Goal: Information Seeking & Learning: Learn about a topic

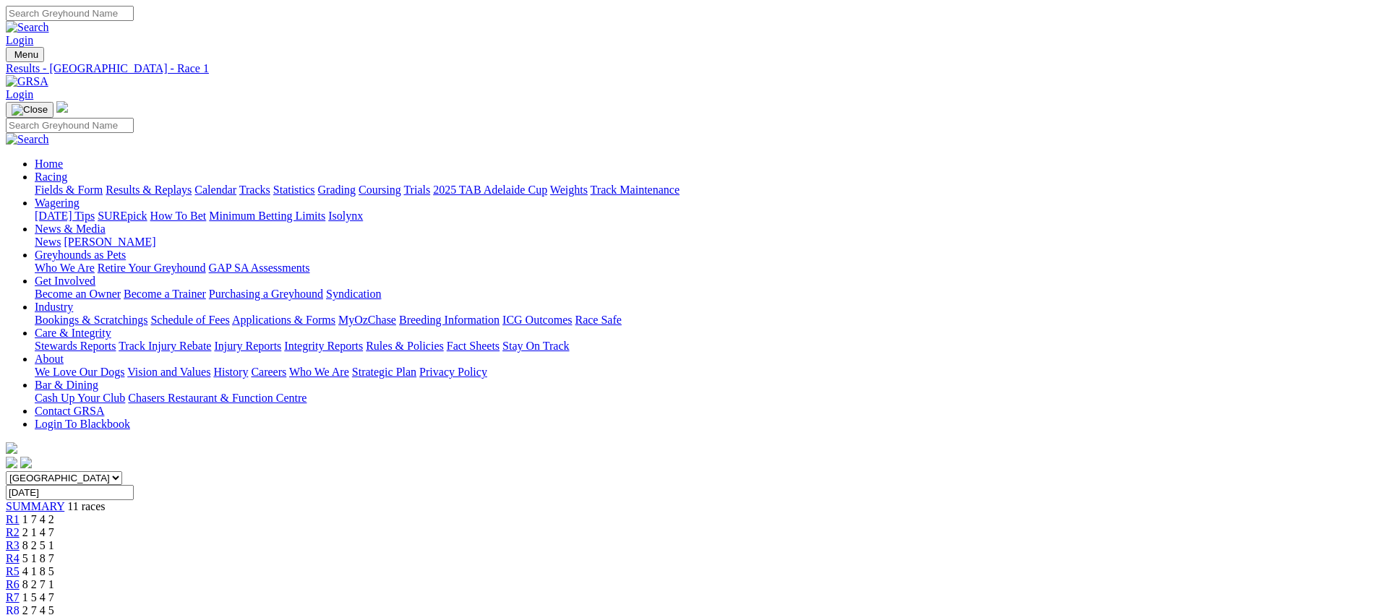
click at [103, 184] on link "Fields & Form" at bounding box center [69, 190] width 68 height 12
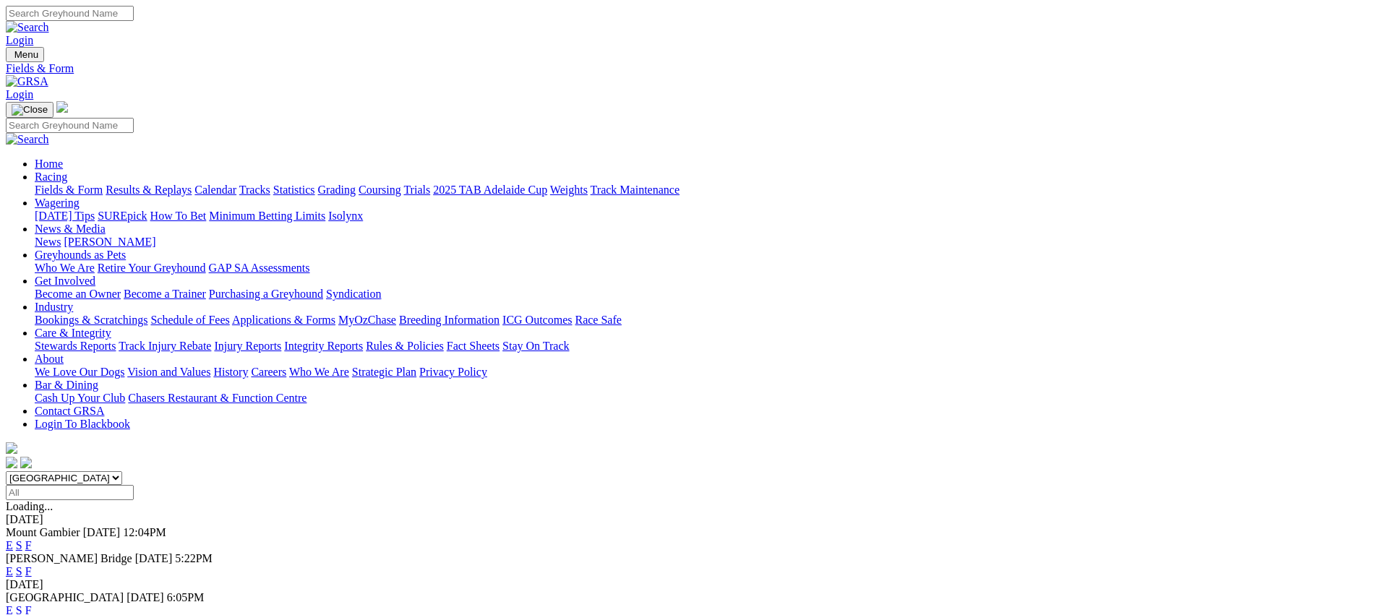
click at [13, 565] on link "E" at bounding box center [9, 571] width 7 height 12
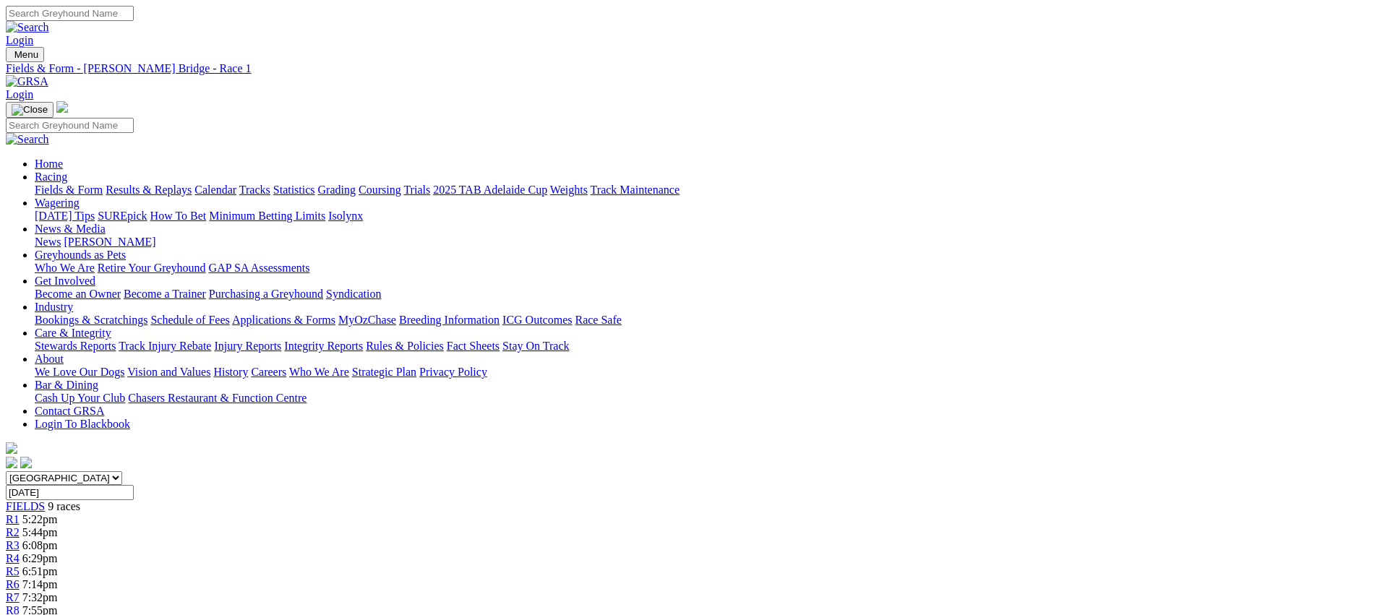
click at [494, 526] on div "R2 5:44pm" at bounding box center [694, 532] width 1376 height 13
click at [20, 539] on link "R3" at bounding box center [13, 545] width 14 height 12
click at [20, 552] on link "R4" at bounding box center [13, 558] width 14 height 12
click at [739, 565] on div "R5 6:51pm" at bounding box center [694, 571] width 1376 height 13
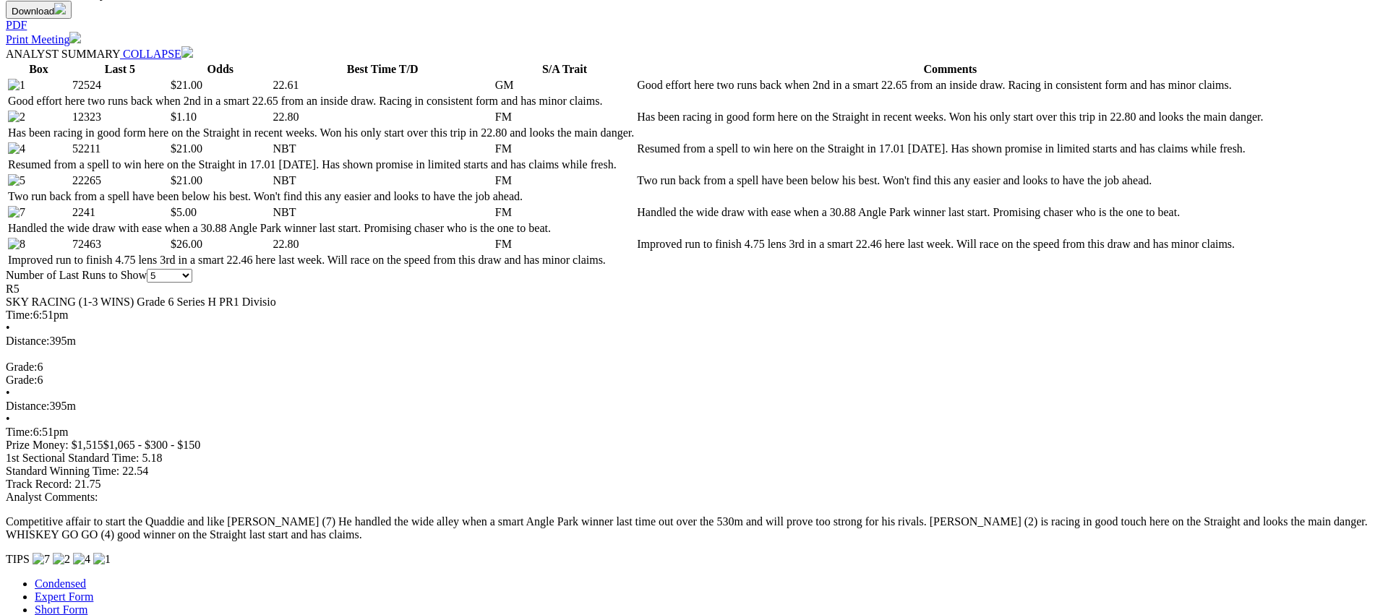
scroll to position [682, 0]
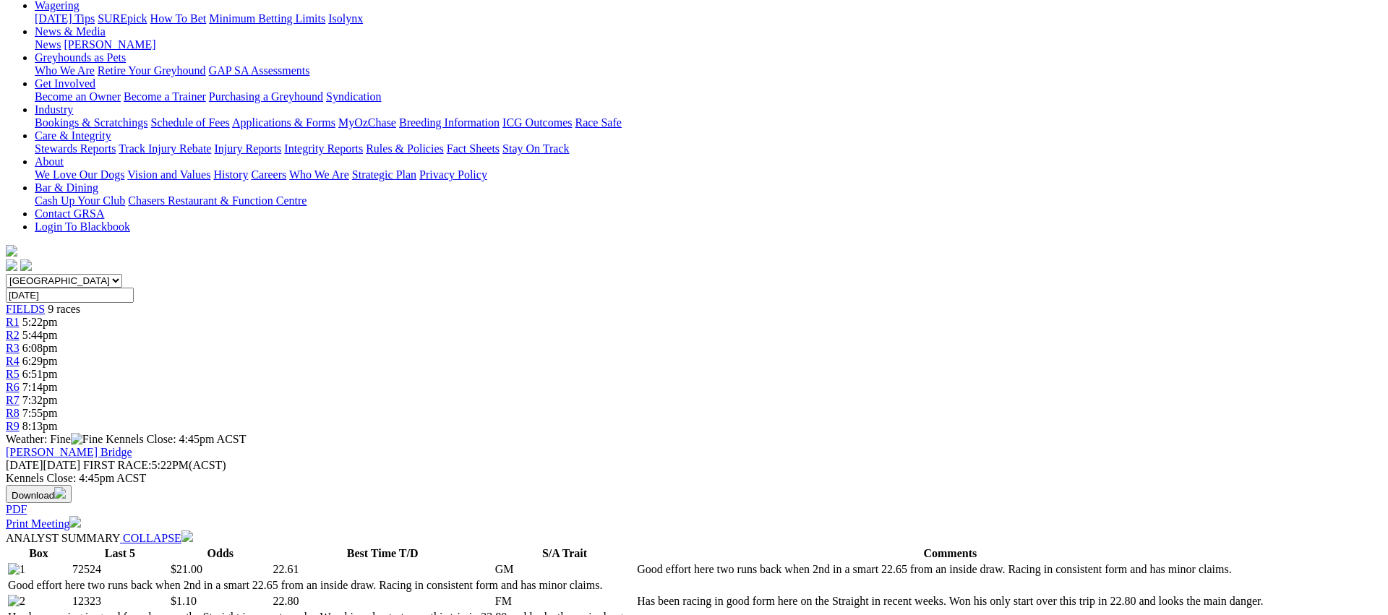
scroll to position [0, 0]
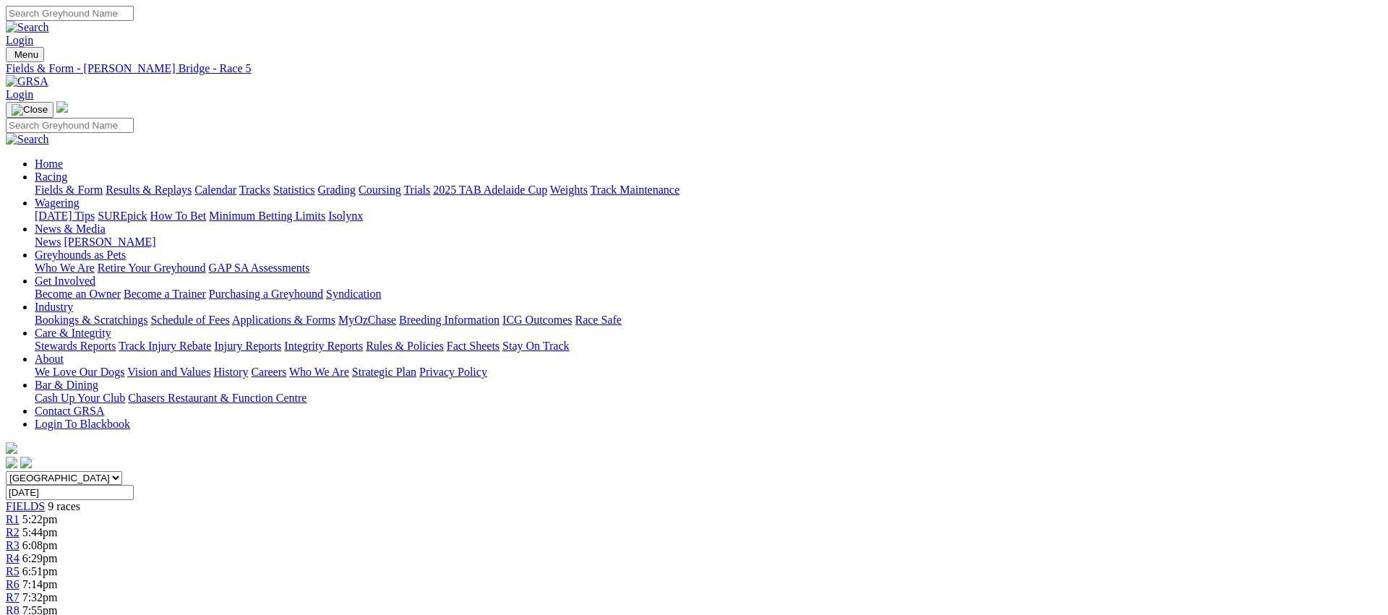
click at [20, 578] on link "R6" at bounding box center [13, 584] width 14 height 12
click at [20, 591] on link "R7" at bounding box center [13, 597] width 14 height 12
click at [1006, 604] on div "R8 7:55pm" at bounding box center [694, 610] width 1376 height 13
click at [58, 614] on span "8:13pm" at bounding box center [39, 623] width 35 height 12
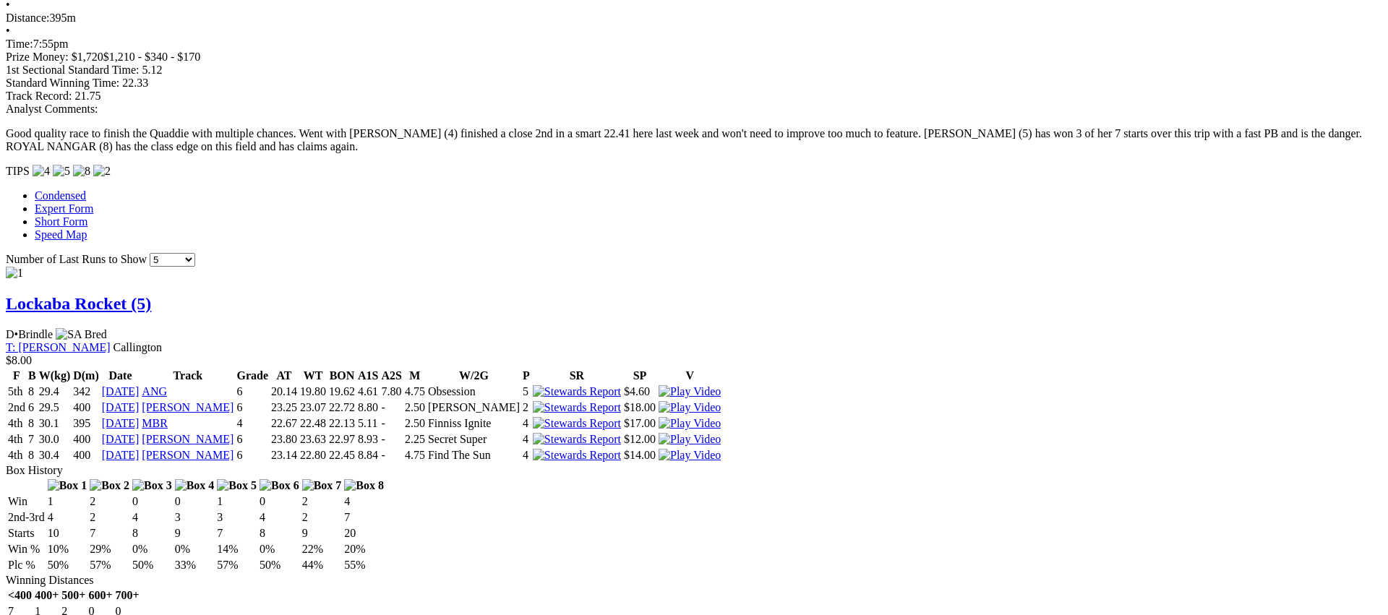
scroll to position [1105, 0]
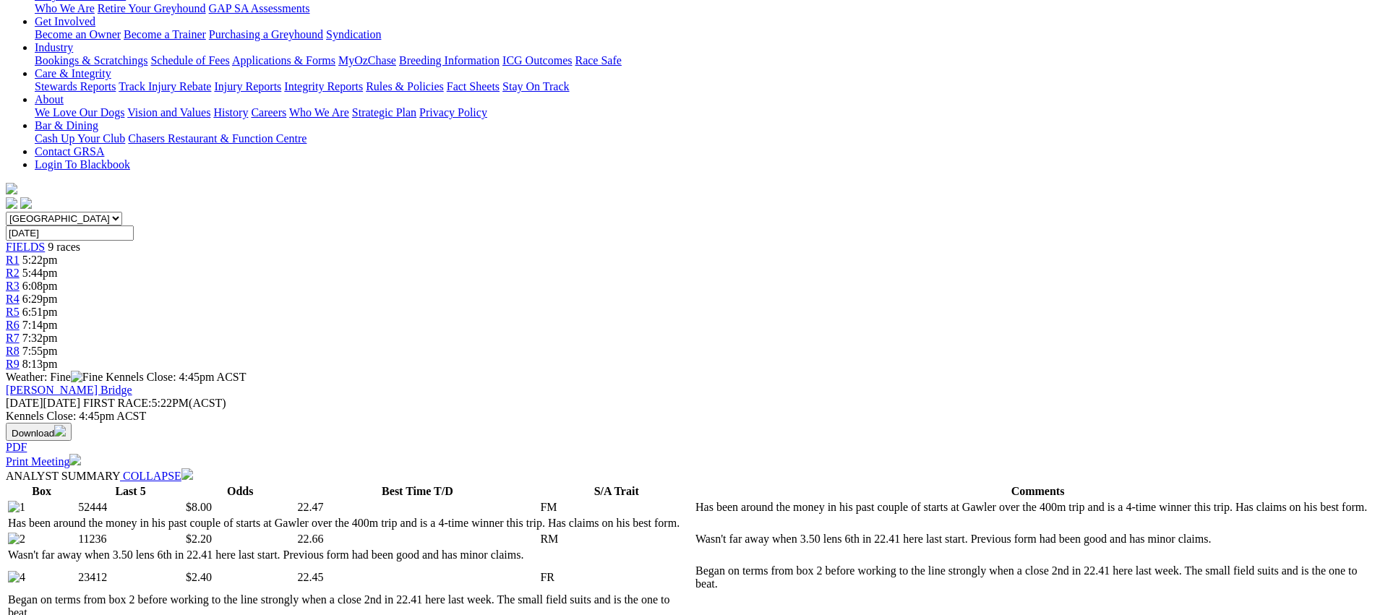
scroll to position [0, 0]
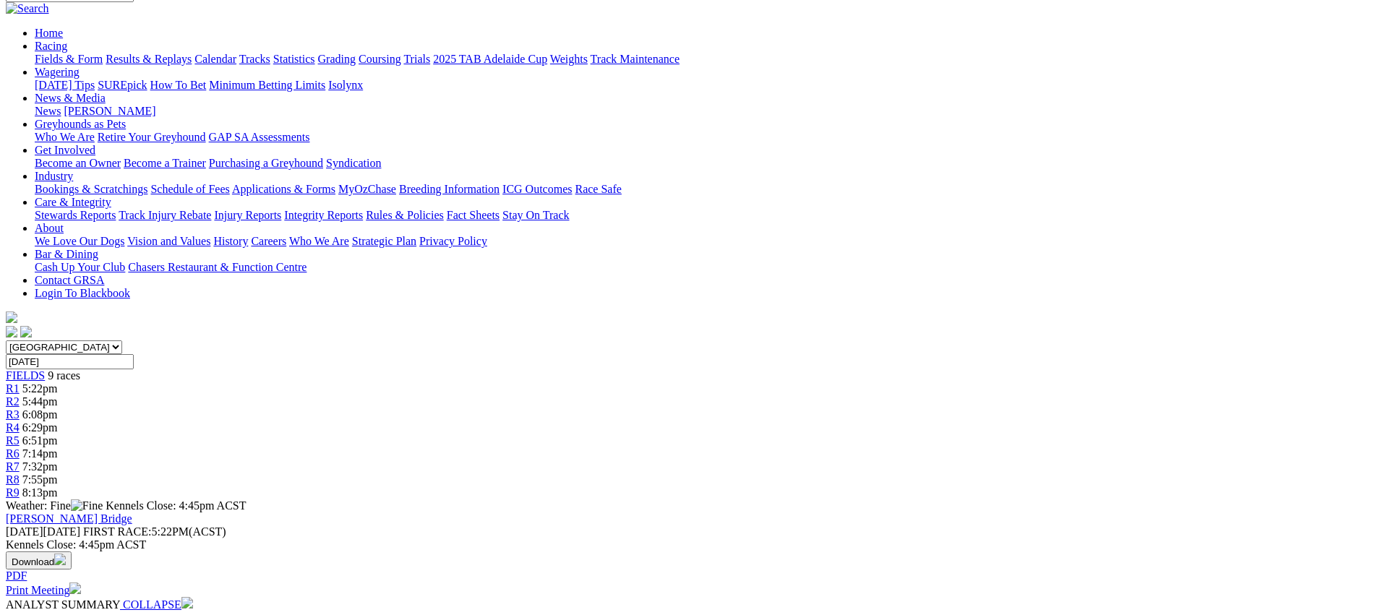
scroll to position [132, 0]
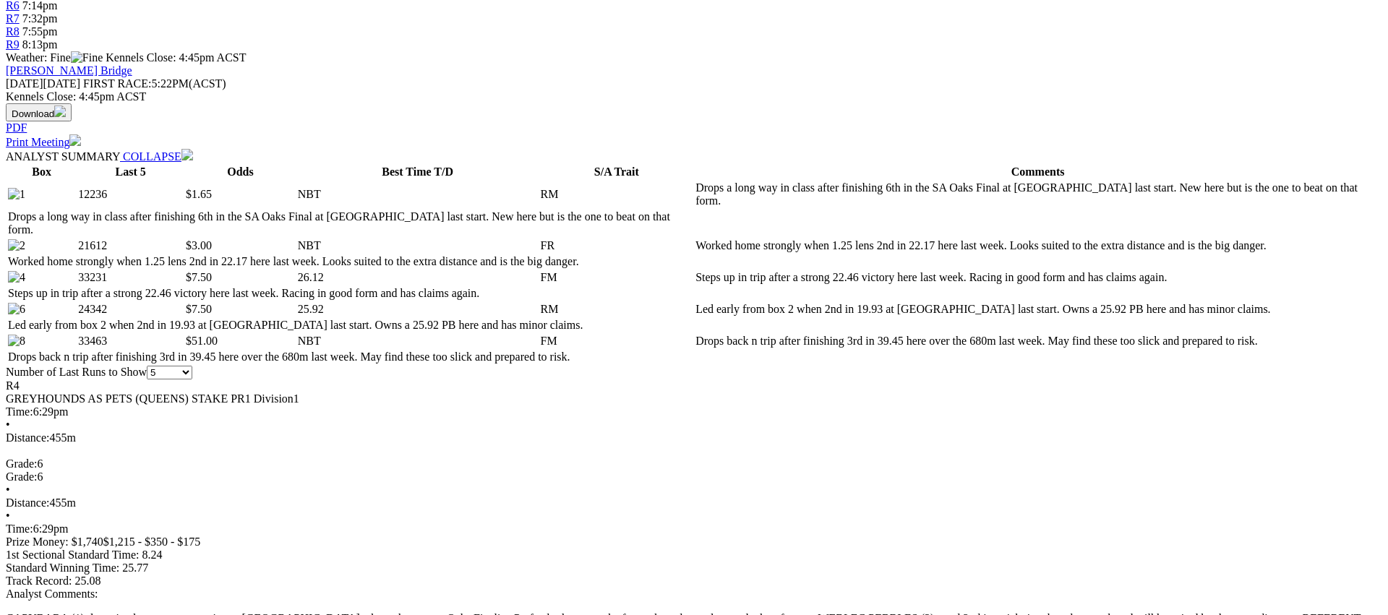
scroll to position [583, 0]
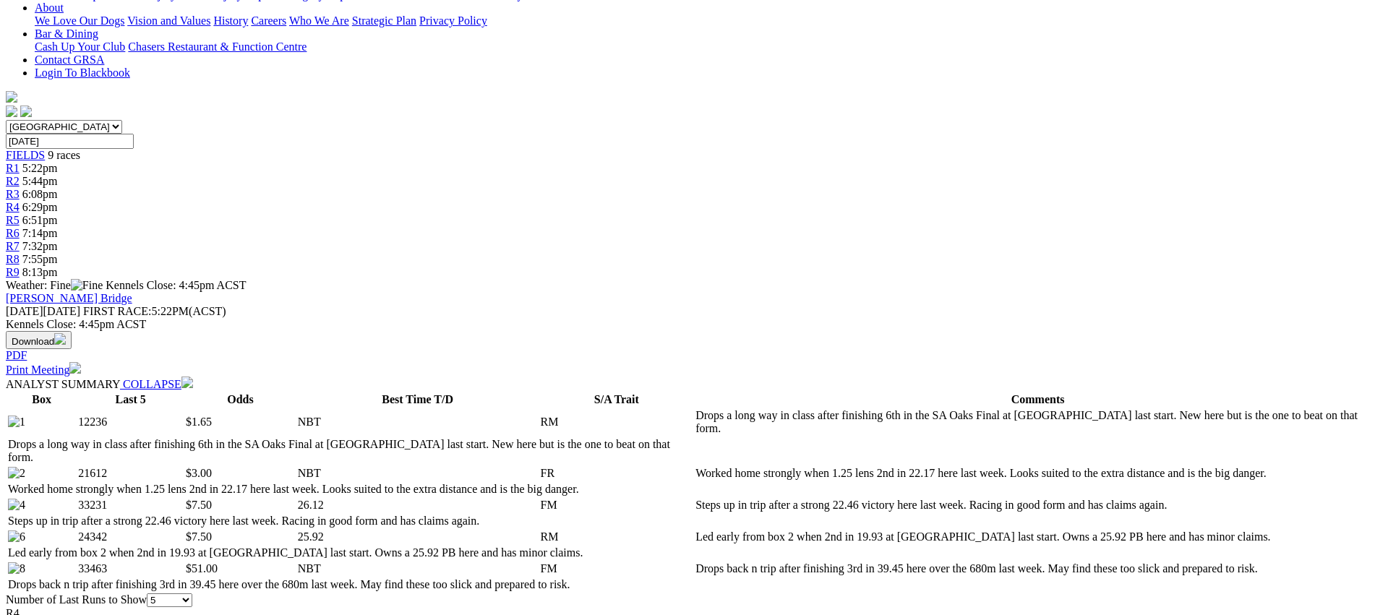
scroll to position [0, 0]
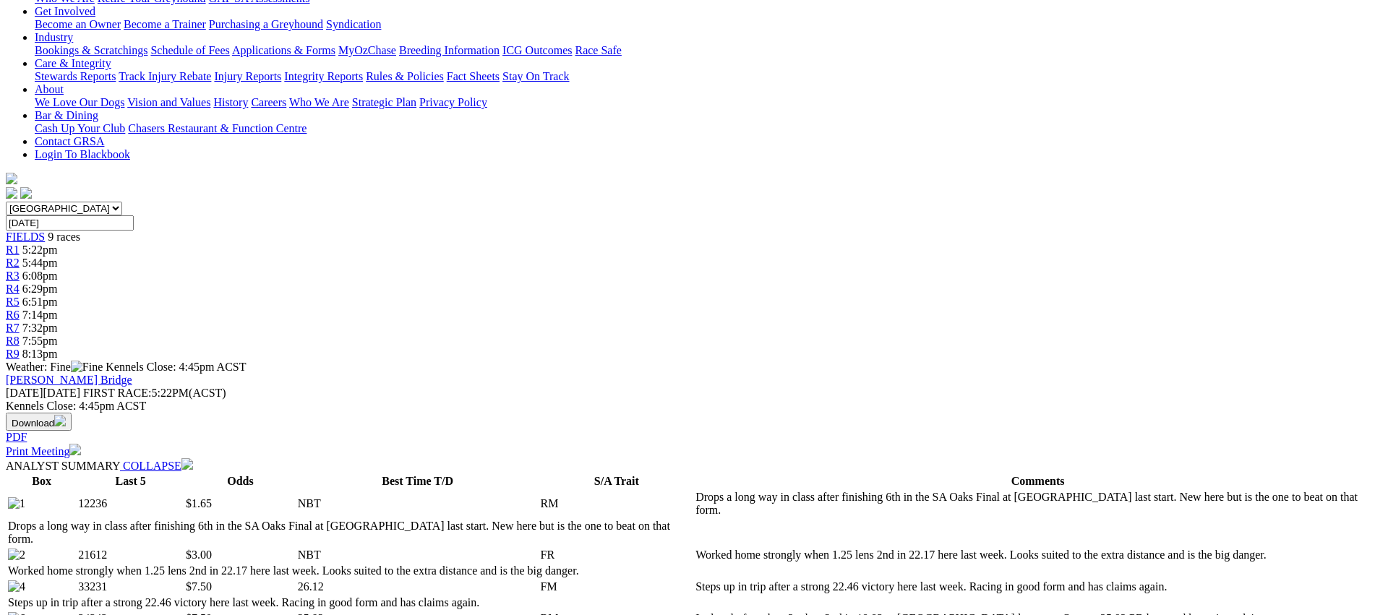
scroll to position [275, 0]
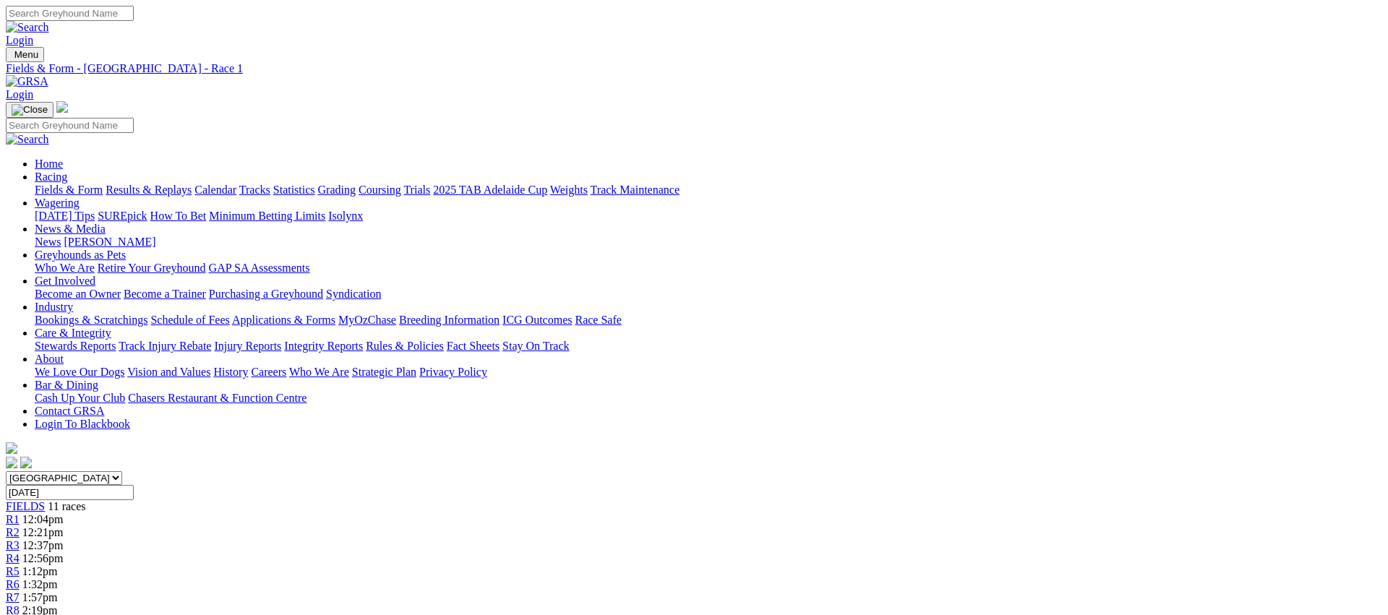
click at [103, 184] on link "Fields & Form" at bounding box center [69, 190] width 68 height 12
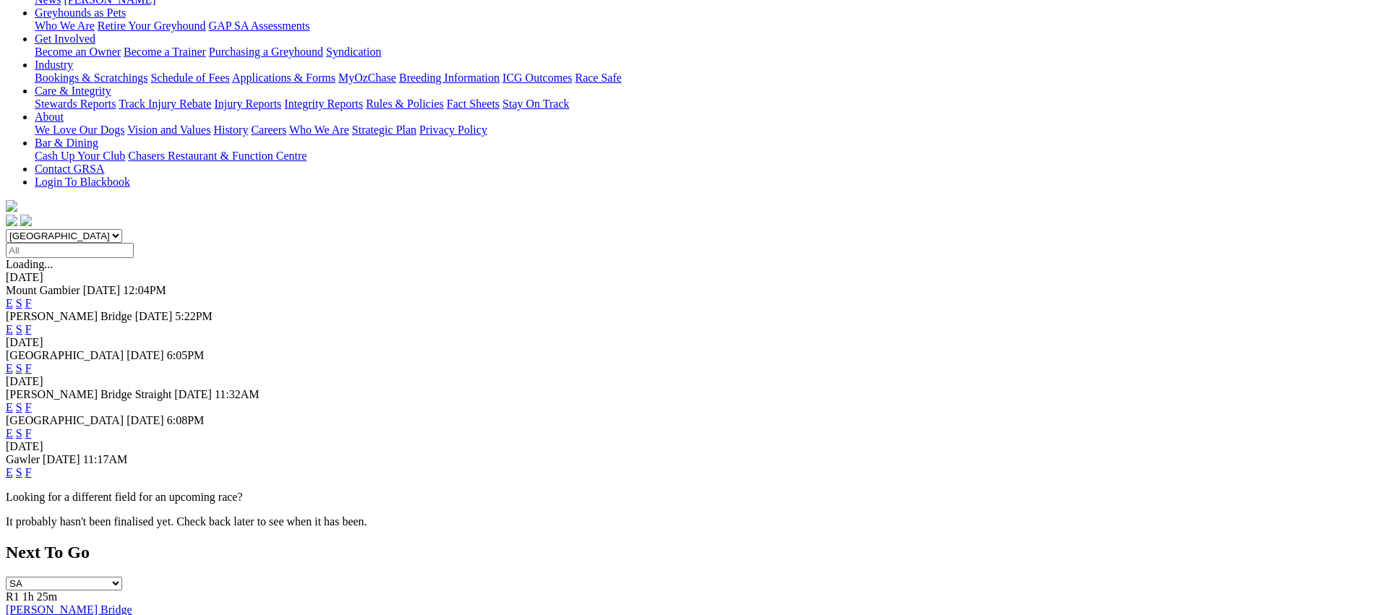
scroll to position [245, 0]
click at [32, 463] on link "F" at bounding box center [28, 469] width 7 height 12
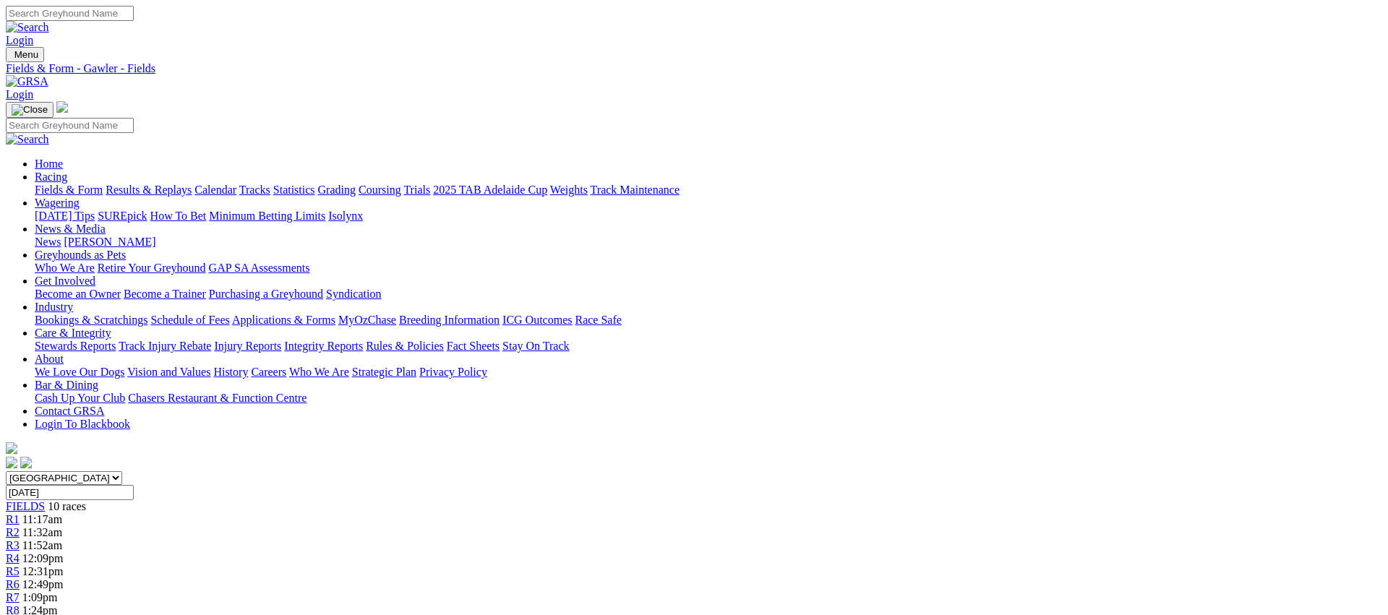
click at [103, 184] on link "Fields & Form" at bounding box center [69, 190] width 68 height 12
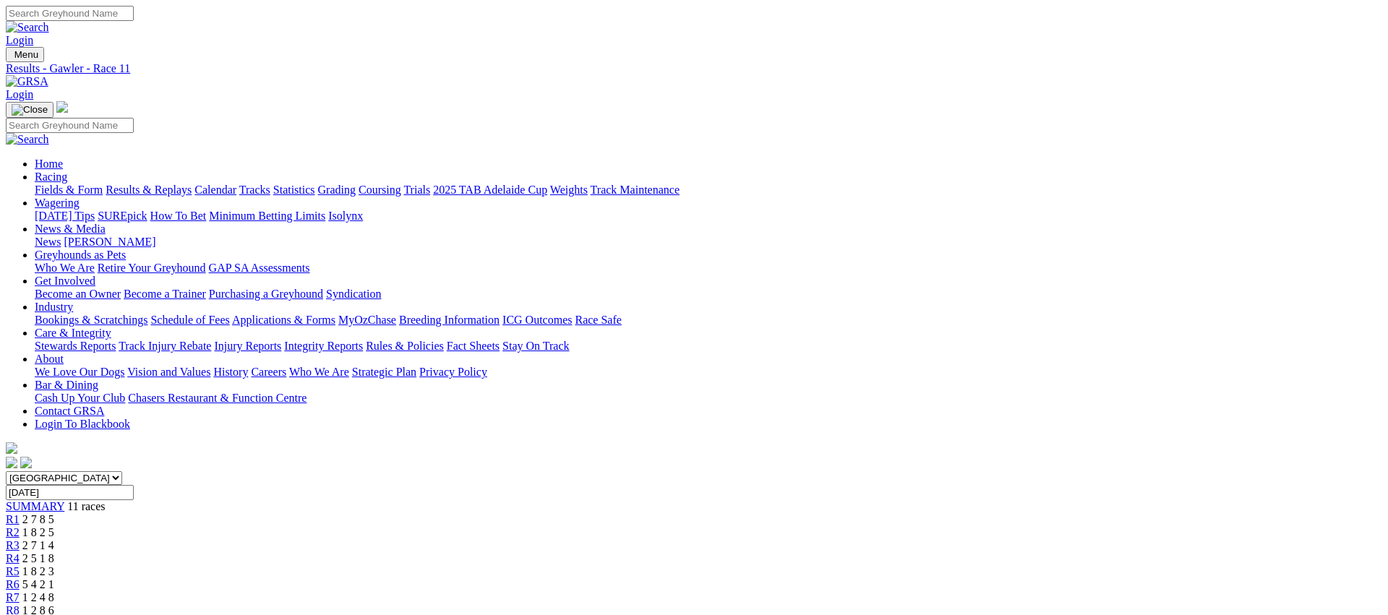
click at [103, 184] on link "Fields & Form" at bounding box center [69, 190] width 68 height 12
